Goal: Find specific page/section

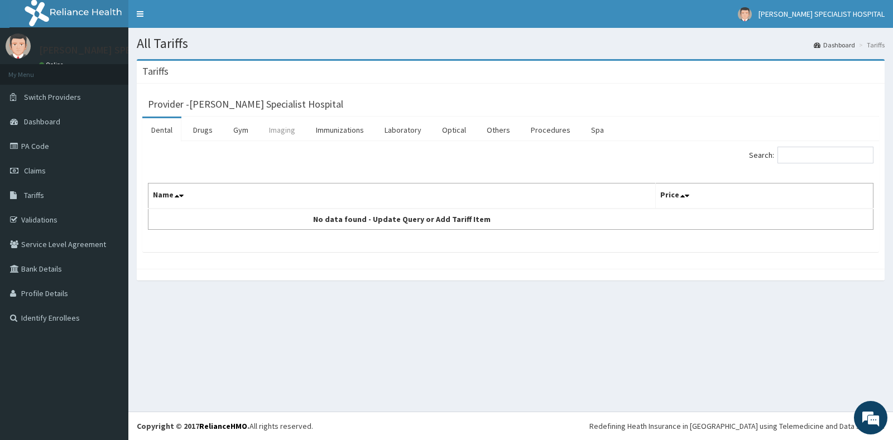
click at [275, 132] on link "Imaging" at bounding box center [282, 129] width 44 height 23
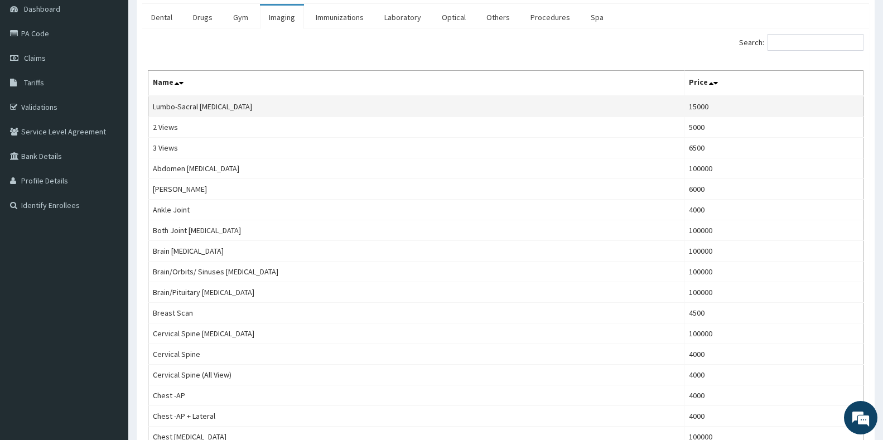
scroll to position [112, 0]
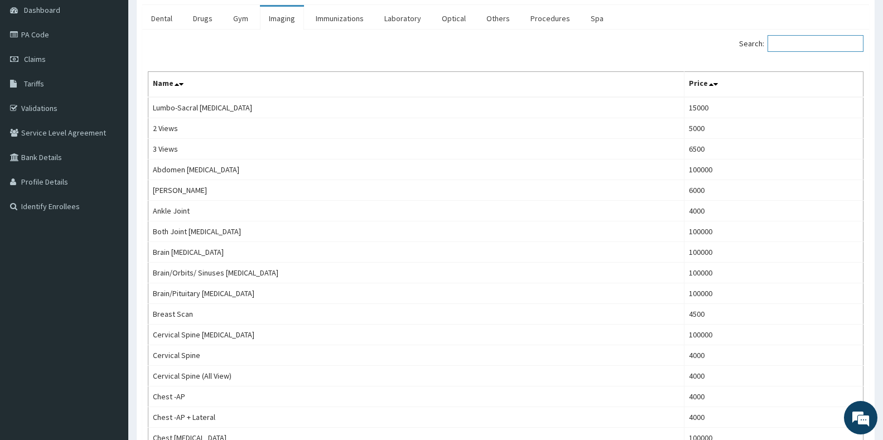
click at [794, 40] on input "Search:" at bounding box center [816, 43] width 96 height 17
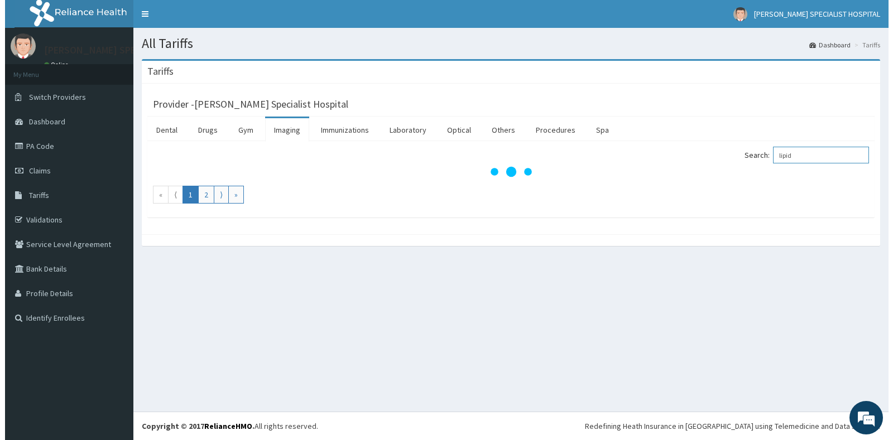
scroll to position [0, 0]
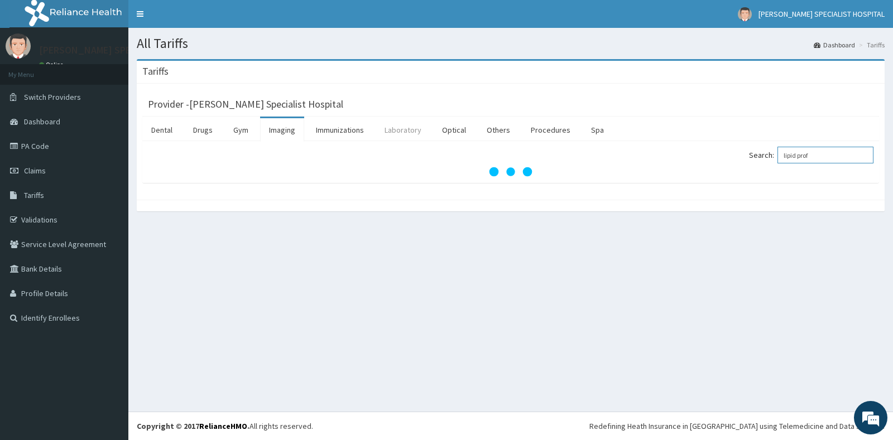
type input "lipid prof"
click at [399, 129] on link "Laboratory" at bounding box center [403, 129] width 55 height 23
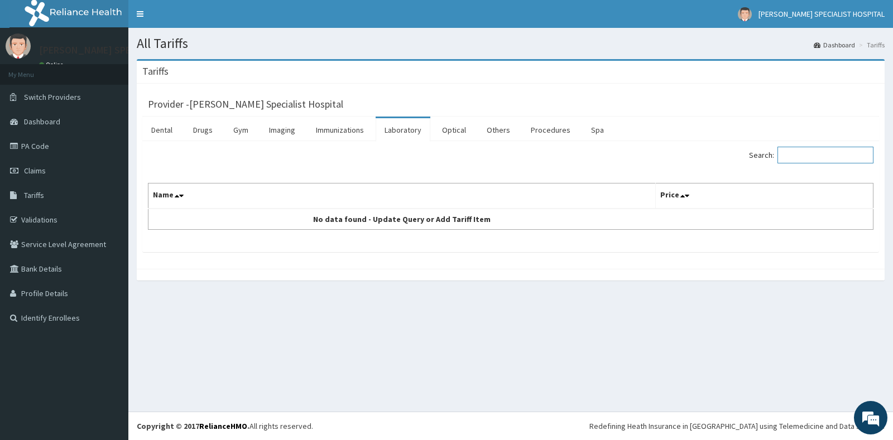
click at [803, 158] on input "Search:" at bounding box center [825, 155] width 96 height 17
type input "lipid"
click at [286, 130] on link "Imaging" at bounding box center [282, 129] width 44 height 23
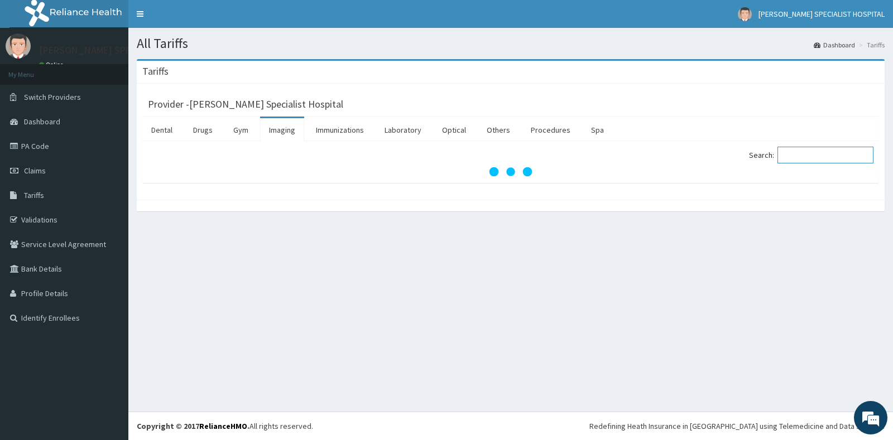
click at [823, 151] on input "Search:" at bounding box center [825, 155] width 96 height 17
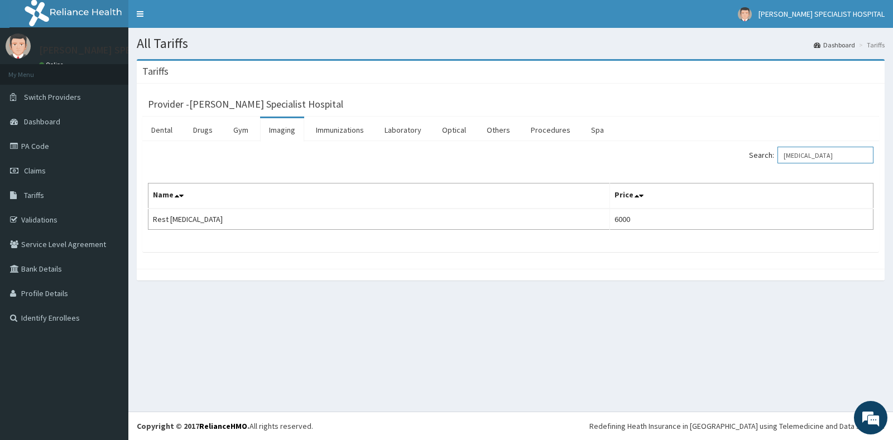
type input "[MEDICAL_DATA]"
